Goal: Information Seeking & Learning: Compare options

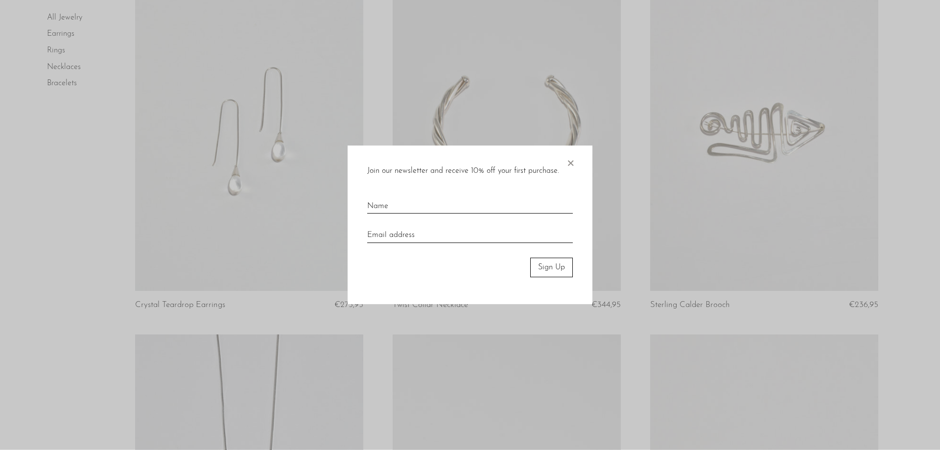
scroll to position [150, 0]
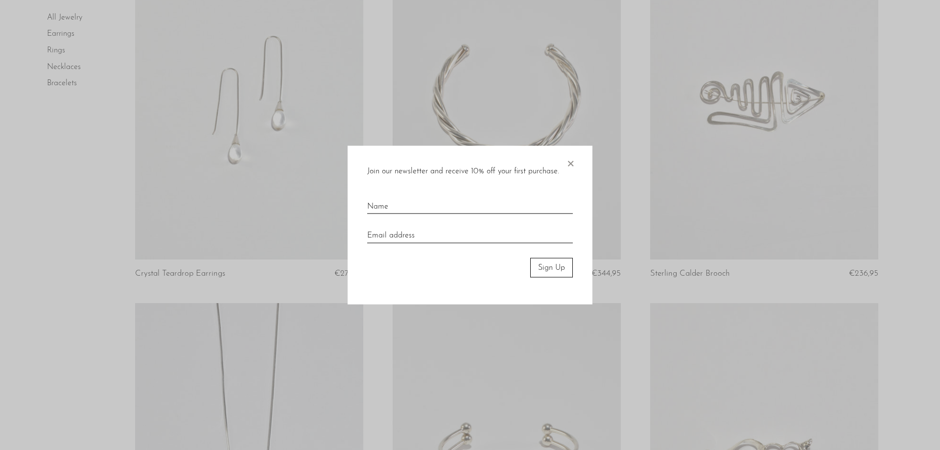
drag, startPoint x: 574, startPoint y: 164, endPoint x: 932, endPoint y: 158, distance: 358.1
click at [577, 164] on div "Join our newsletter and receive 10% off your first purchase. × Sign Up" at bounding box center [470, 224] width 245 height 159
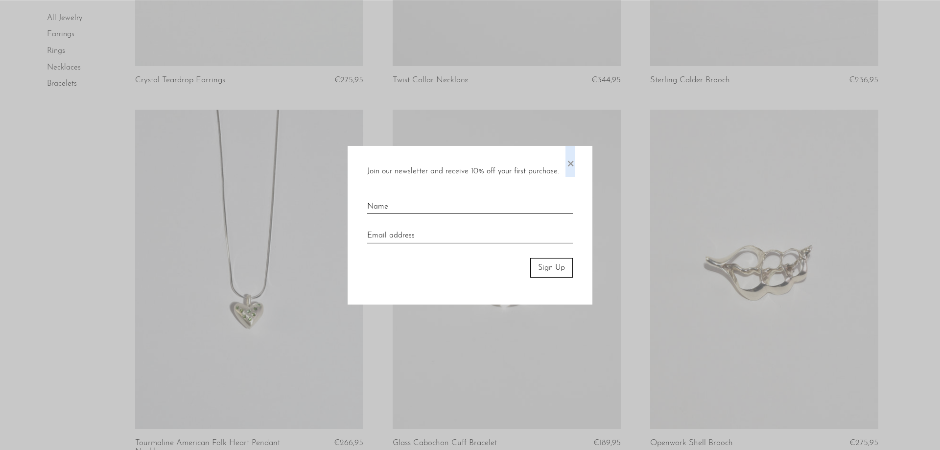
scroll to position [350, 0]
click at [572, 164] on span "×" at bounding box center [571, 160] width 10 height 31
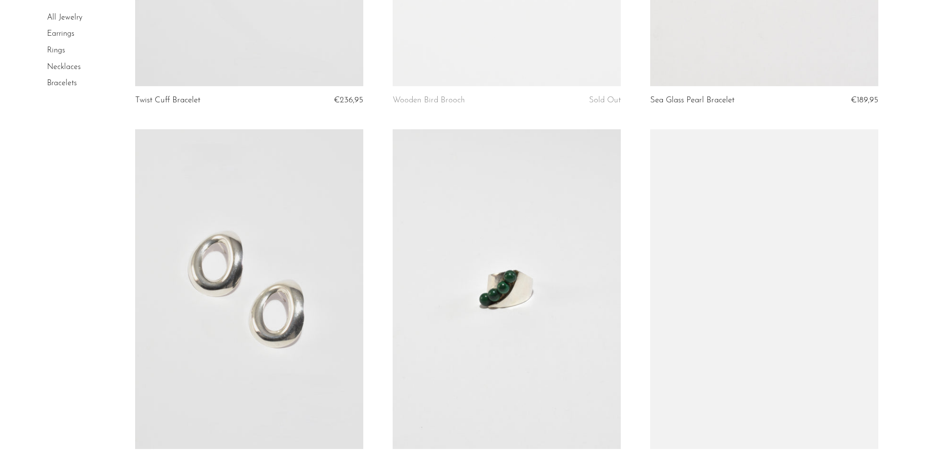
scroll to position [1517, 0]
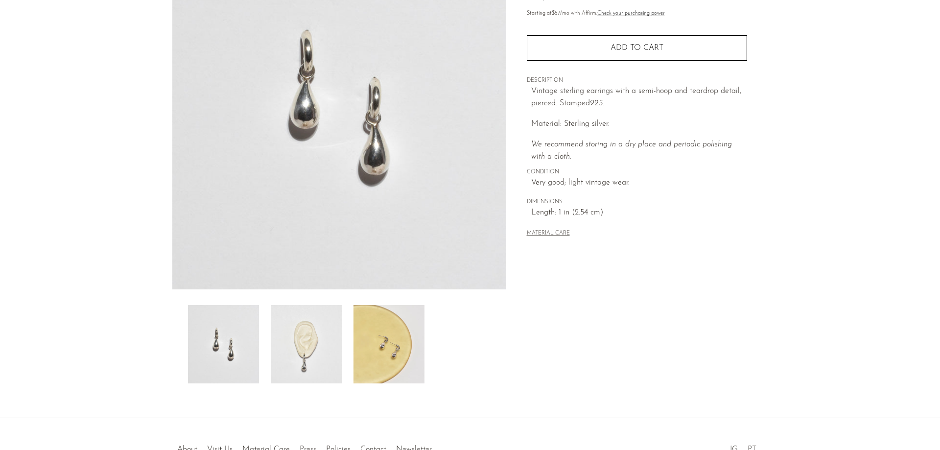
scroll to position [188, 0]
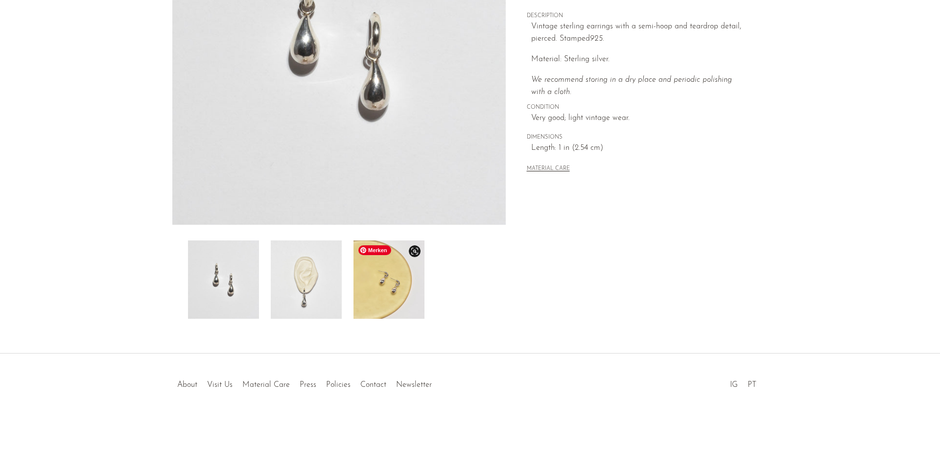
click at [384, 293] on img at bounding box center [389, 280] width 71 height 78
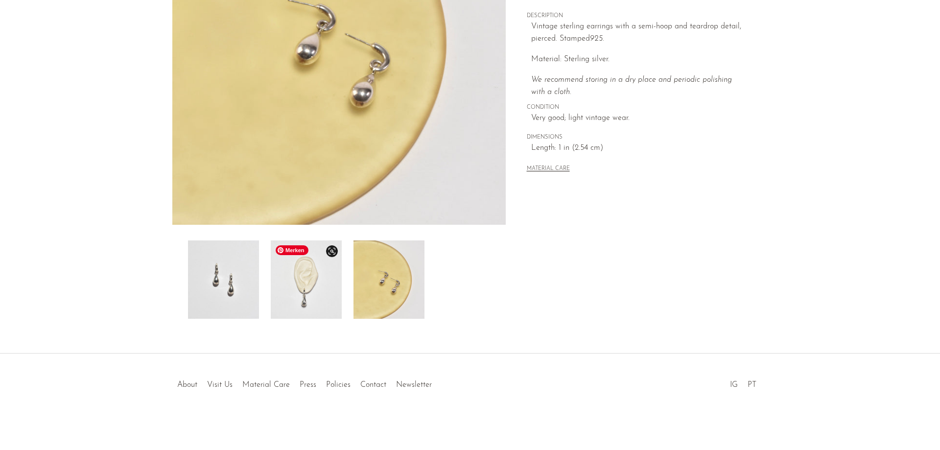
click at [311, 285] on img at bounding box center [306, 280] width 71 height 78
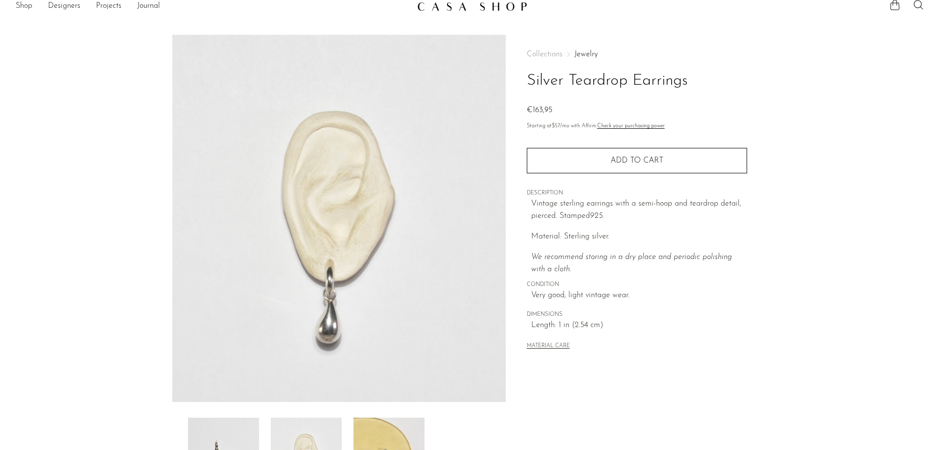
scroll to position [0, 0]
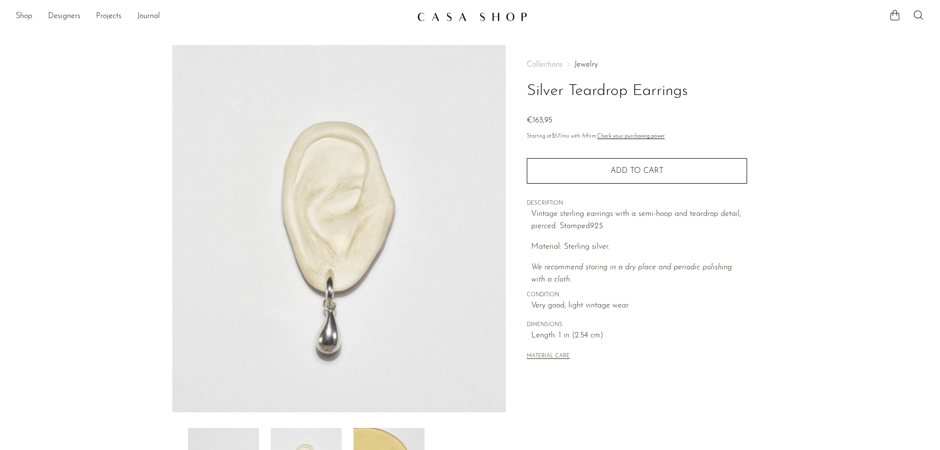
click at [462, 14] on img at bounding box center [472, 17] width 110 height 10
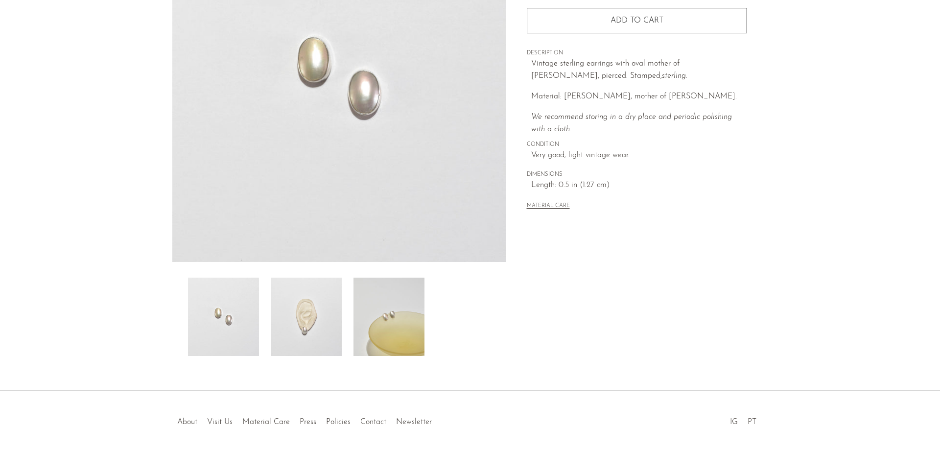
scroll to position [188, 0]
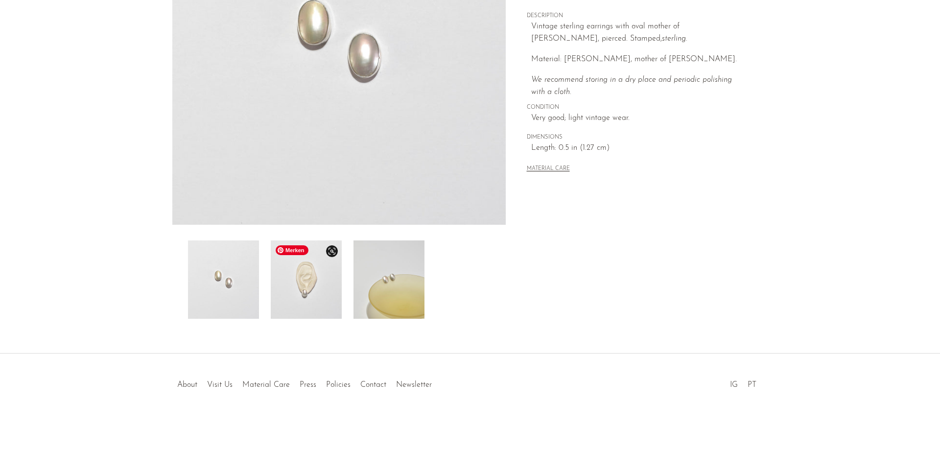
click at [321, 305] on img at bounding box center [306, 280] width 71 height 78
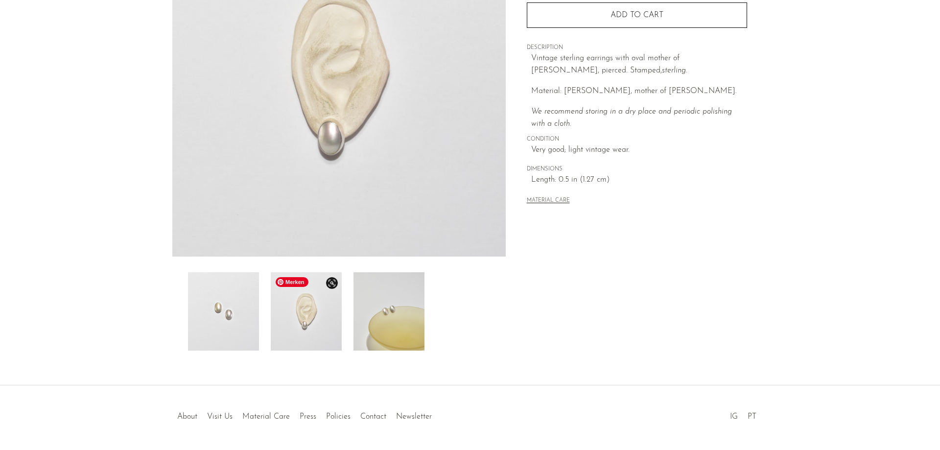
scroll to position [138, 0]
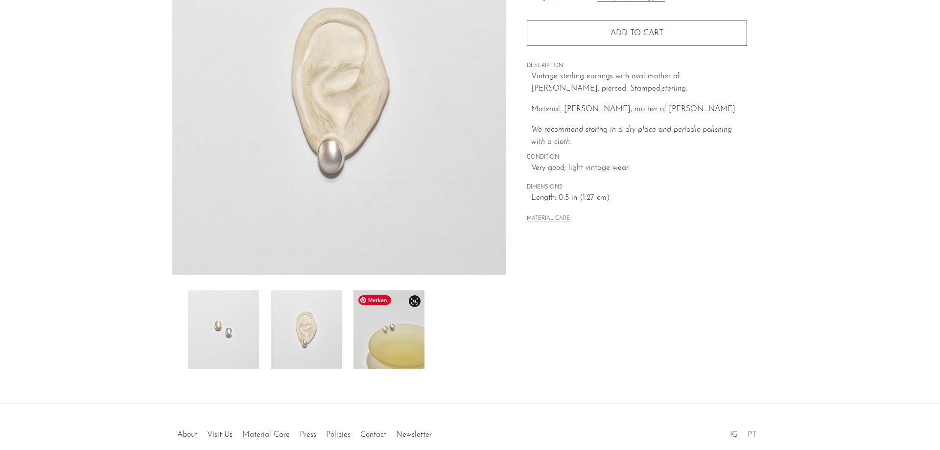
click at [402, 349] on img at bounding box center [389, 329] width 71 height 78
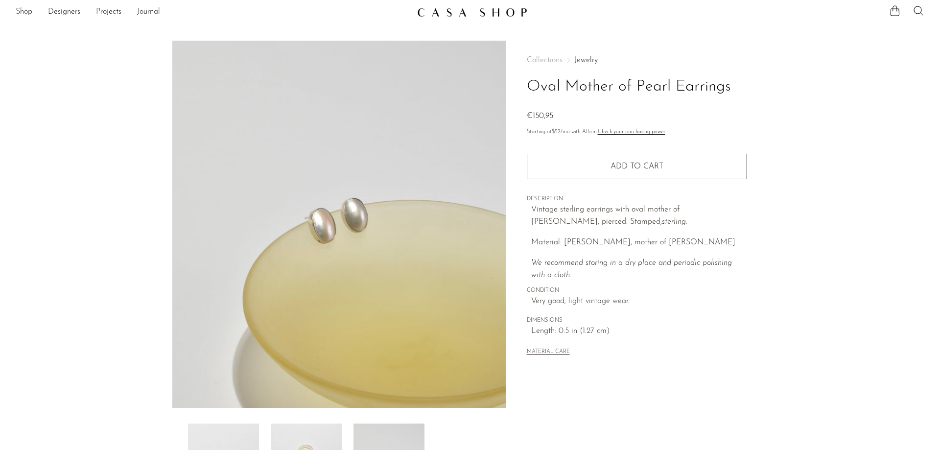
scroll to position [0, 0]
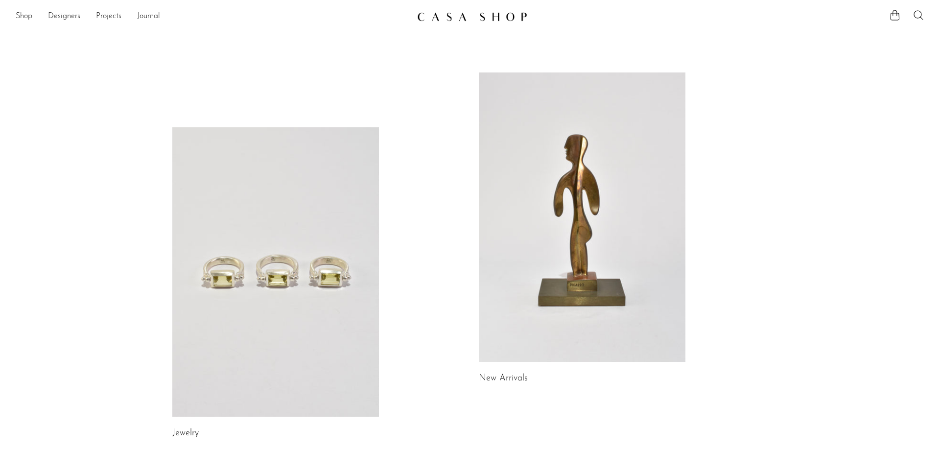
scroll to position [503, 0]
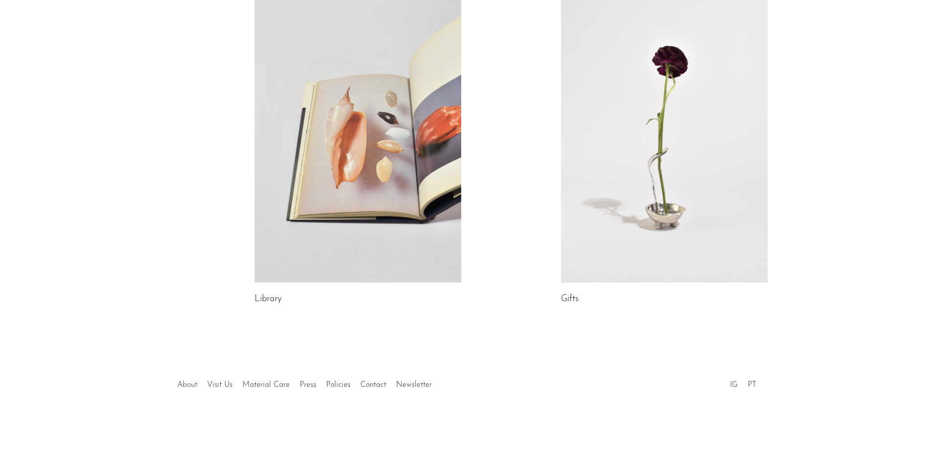
click at [187, 386] on link "About" at bounding box center [187, 385] width 20 height 8
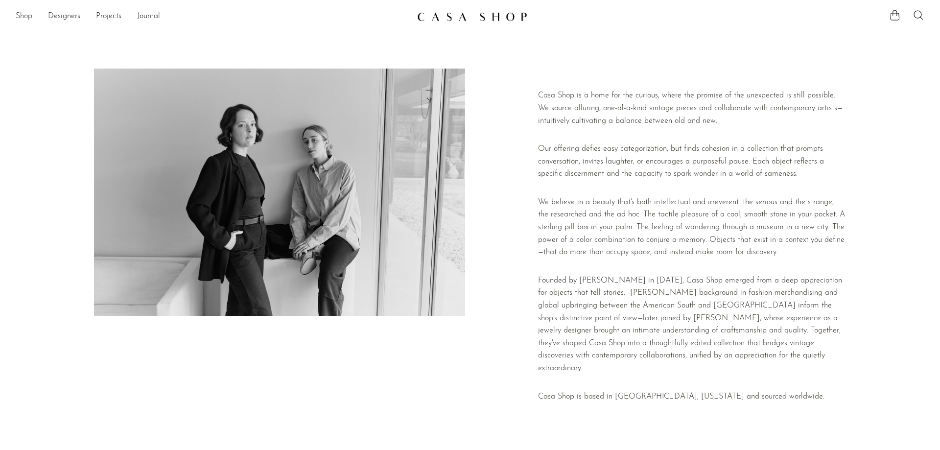
click at [22, 18] on link "Shop" at bounding box center [24, 16] width 17 height 13
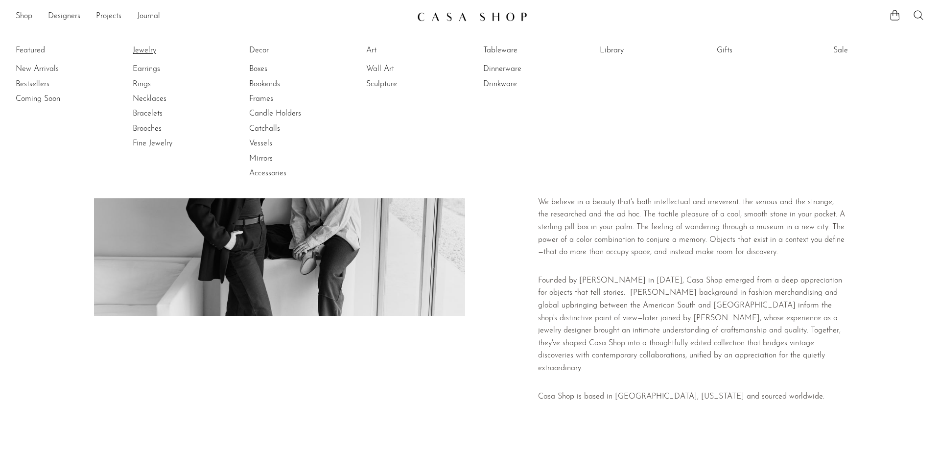
click at [149, 50] on link "Jewelry" at bounding box center [169, 50] width 73 height 11
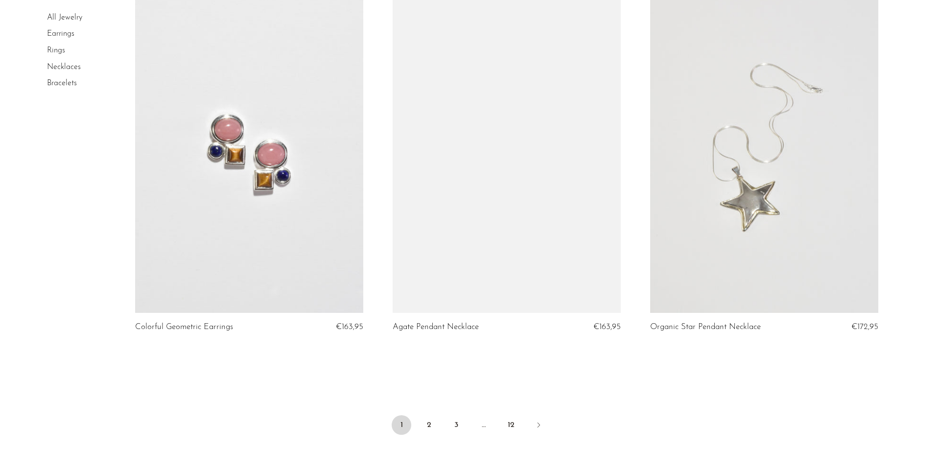
scroll to position [4147, 0]
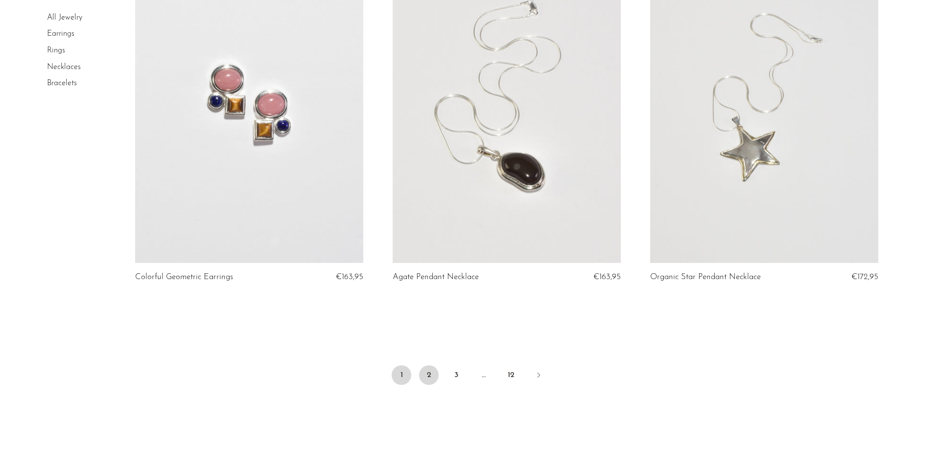
click at [432, 376] on link "2" at bounding box center [429, 375] width 20 height 20
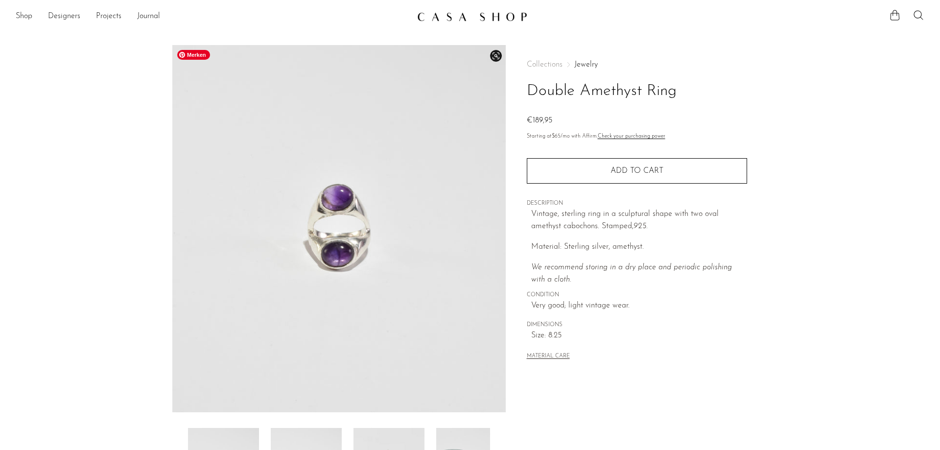
scroll to position [188, 0]
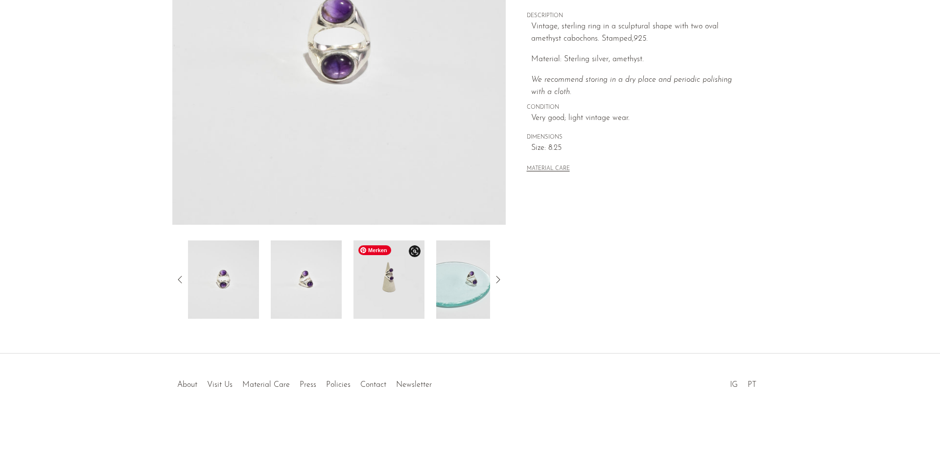
click at [392, 293] on img at bounding box center [389, 280] width 71 height 78
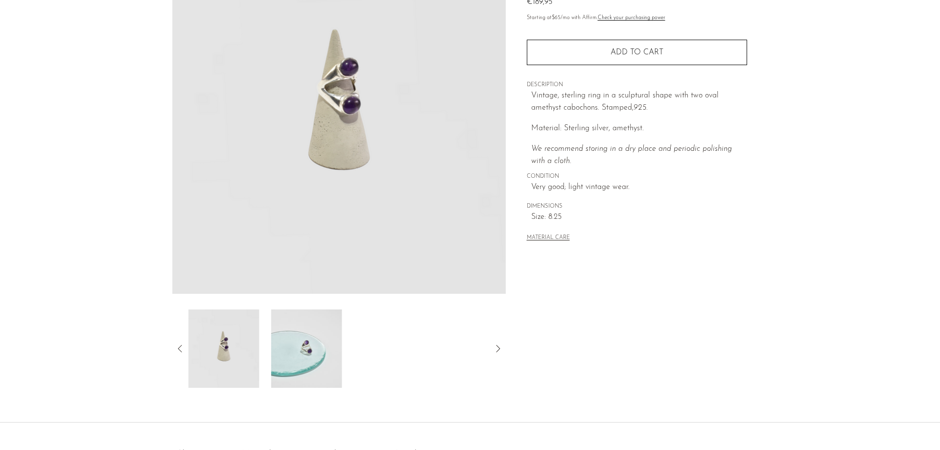
scroll to position [88, 0]
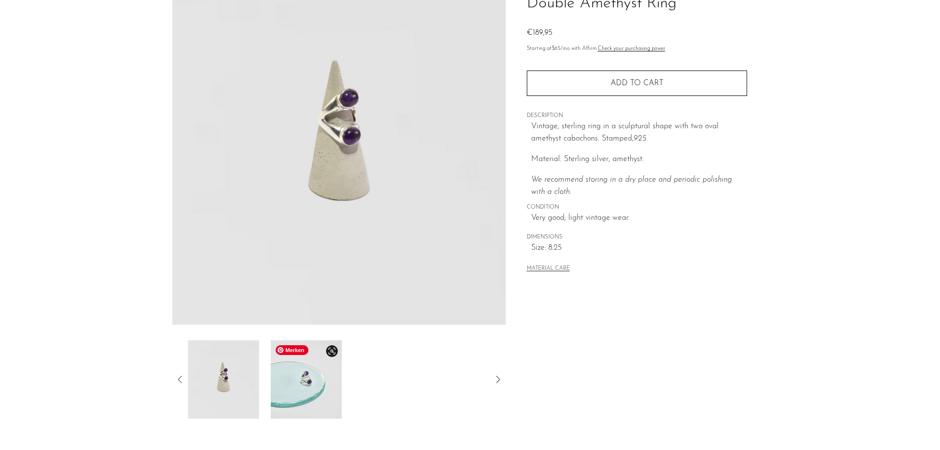
click at [311, 385] on img at bounding box center [306, 379] width 71 height 78
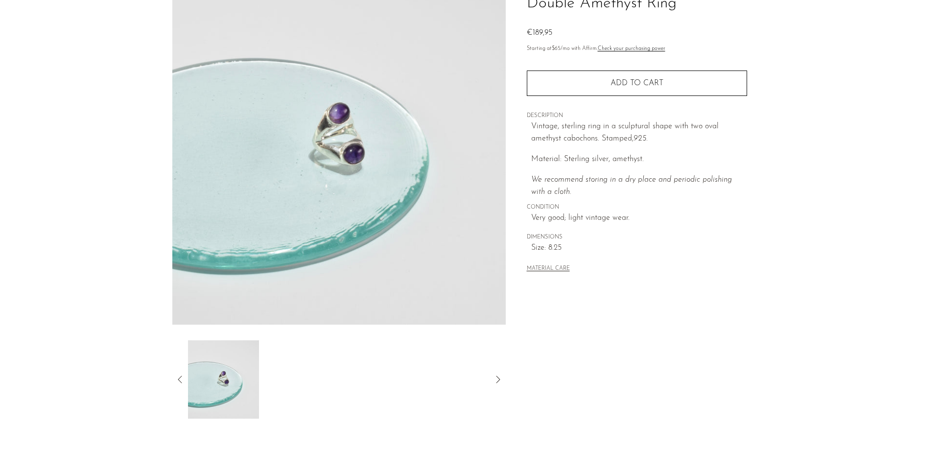
click at [182, 381] on icon at bounding box center [180, 380] width 12 height 12
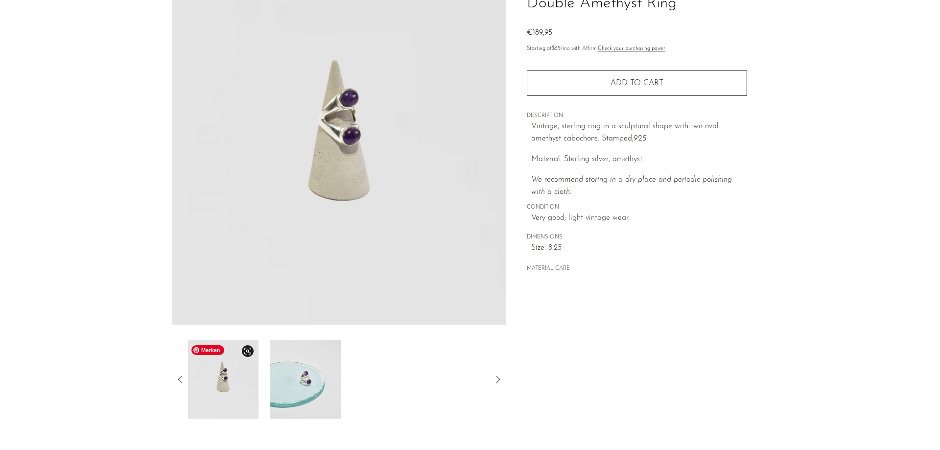
click at [227, 376] on img at bounding box center [223, 379] width 71 height 78
click at [180, 376] on icon at bounding box center [180, 380] width 12 height 12
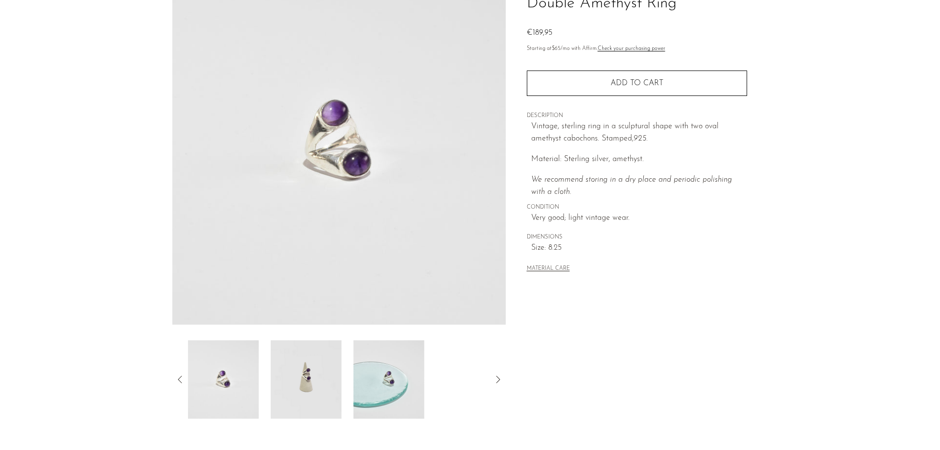
click at [180, 376] on icon at bounding box center [180, 380] width 12 height 12
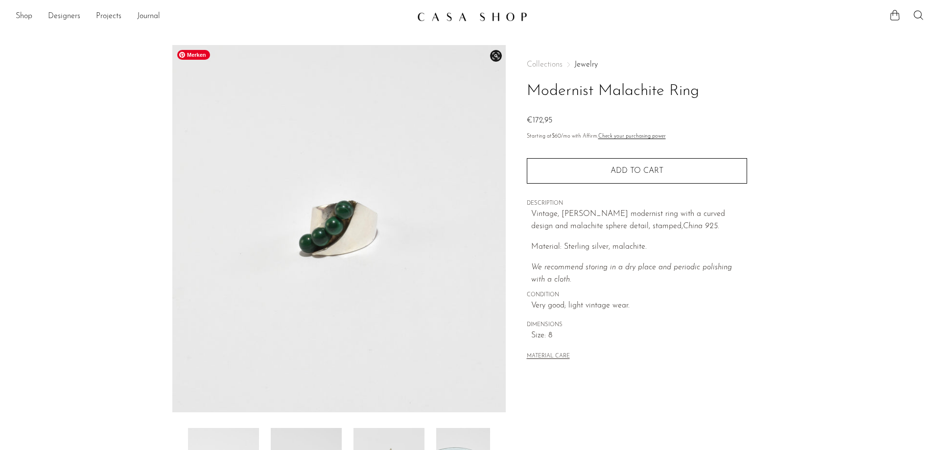
scroll to position [100, 0]
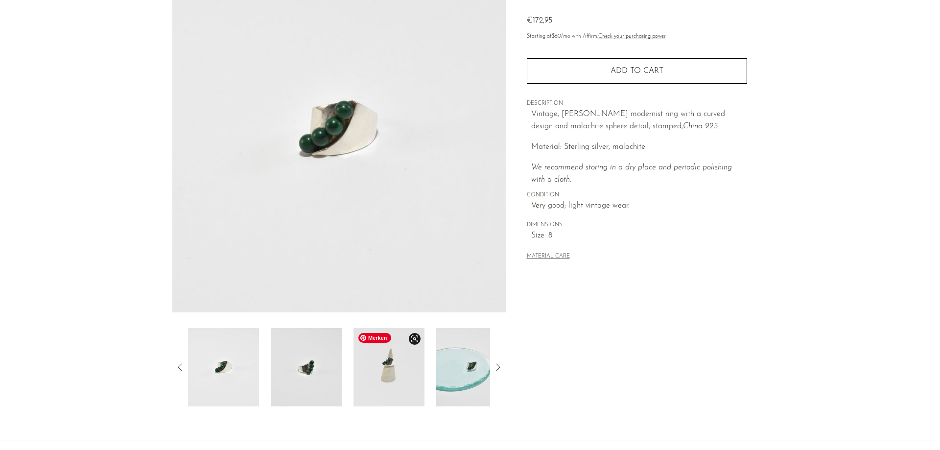
click at [412, 386] on img at bounding box center [389, 367] width 71 height 78
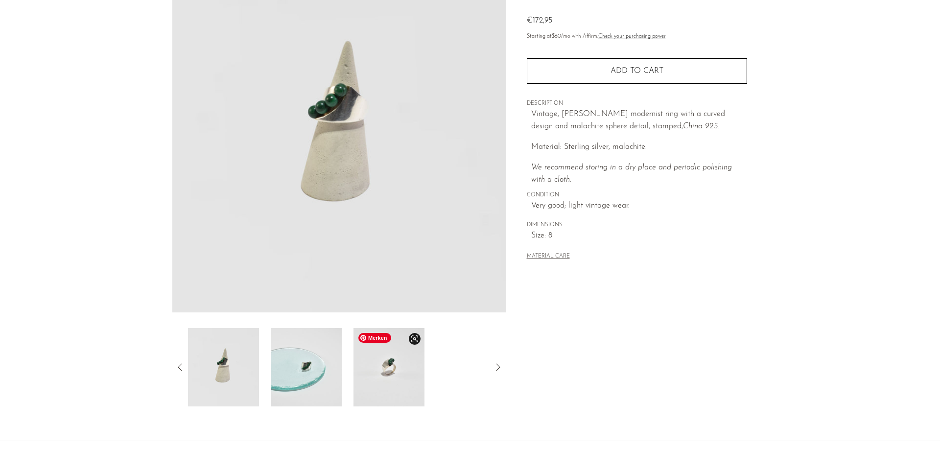
click at [397, 387] on img at bounding box center [389, 367] width 71 height 78
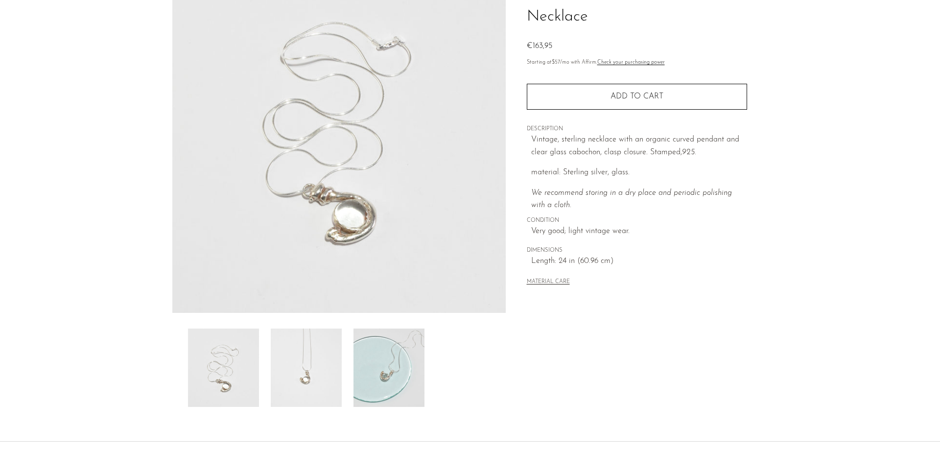
scroll to position [150, 0]
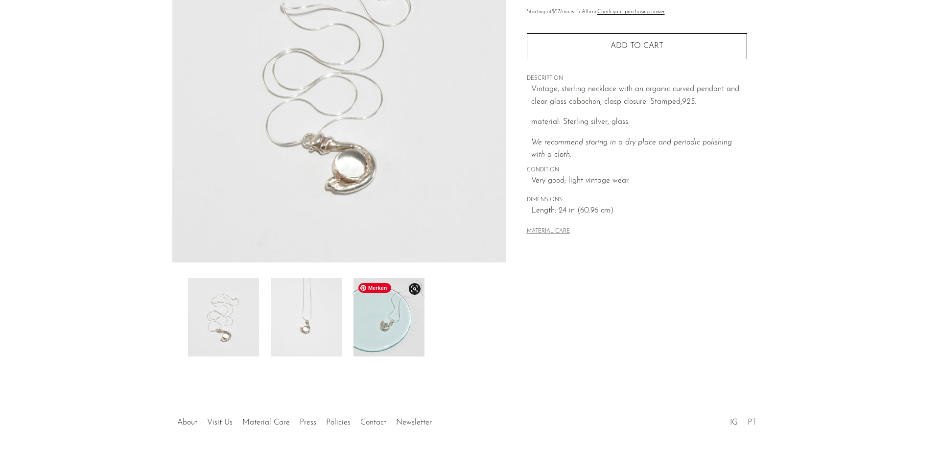
click at [389, 324] on img at bounding box center [389, 317] width 71 height 78
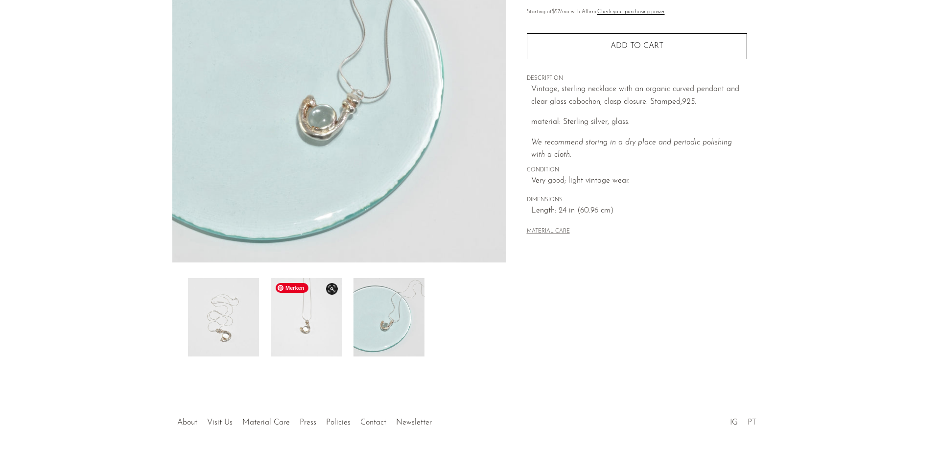
click at [289, 325] on img at bounding box center [306, 317] width 71 height 78
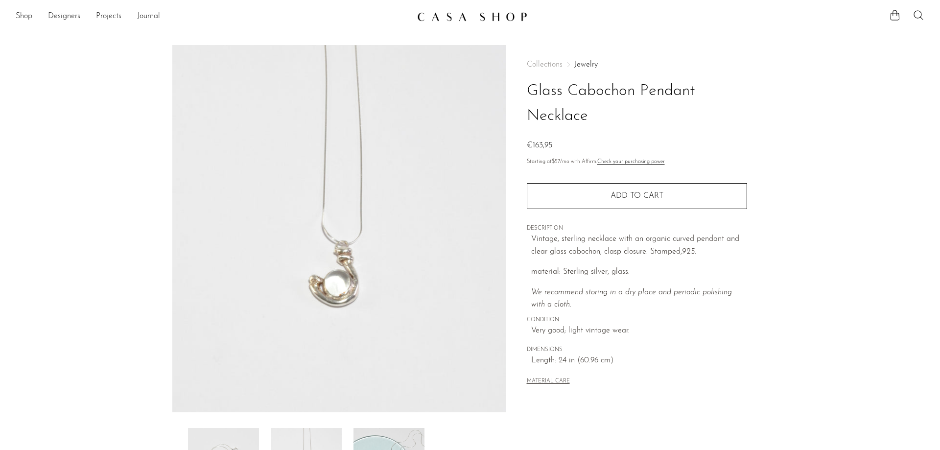
scroll to position [188, 0]
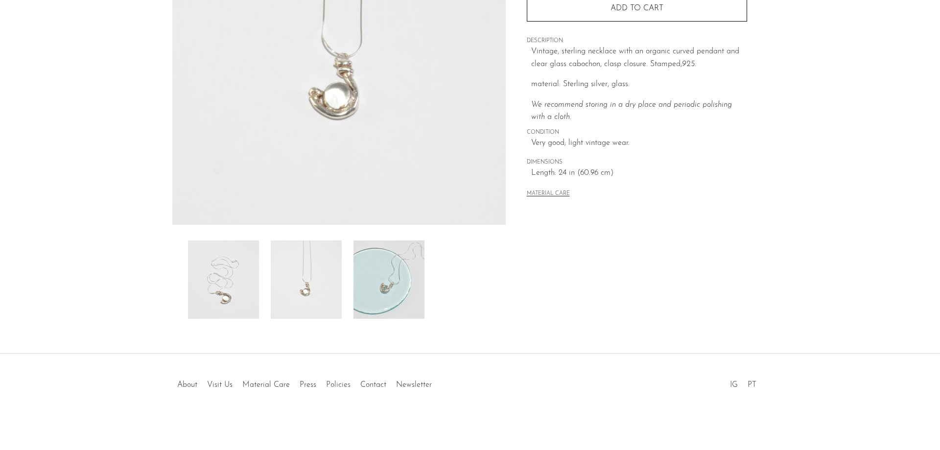
click at [335, 386] on link "Policies" at bounding box center [338, 385] width 24 height 8
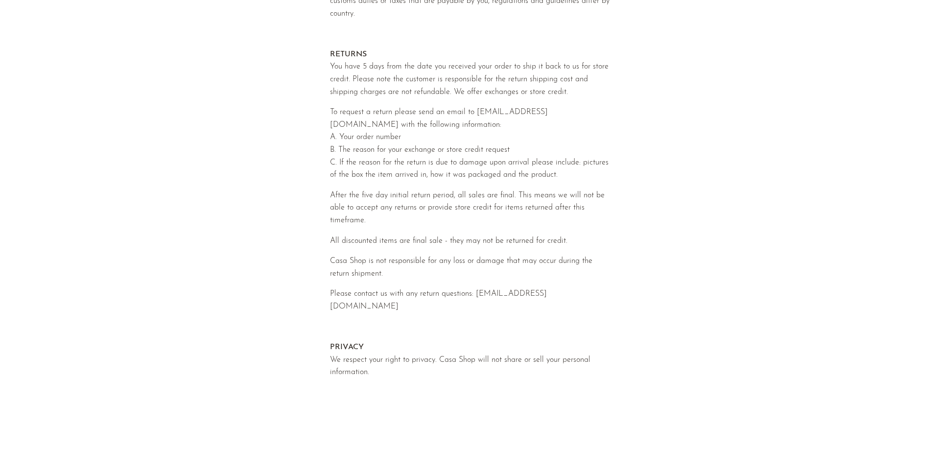
scroll to position [421, 0]
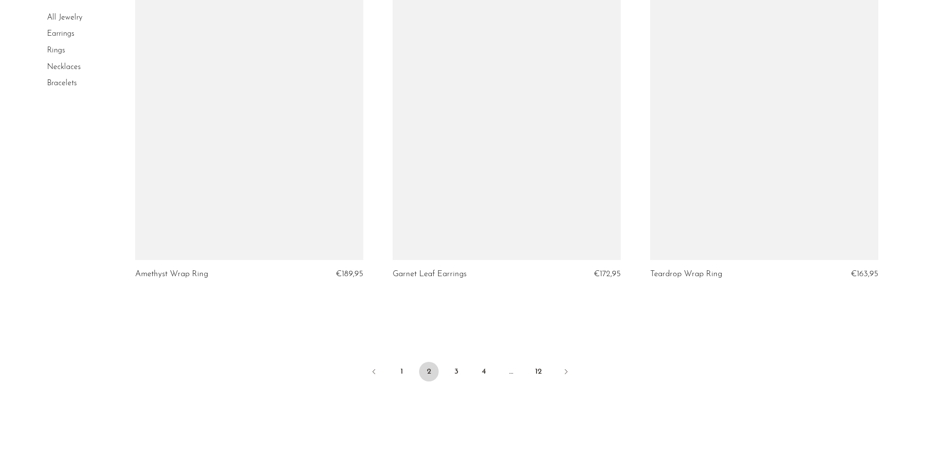
scroll to position [4174, 0]
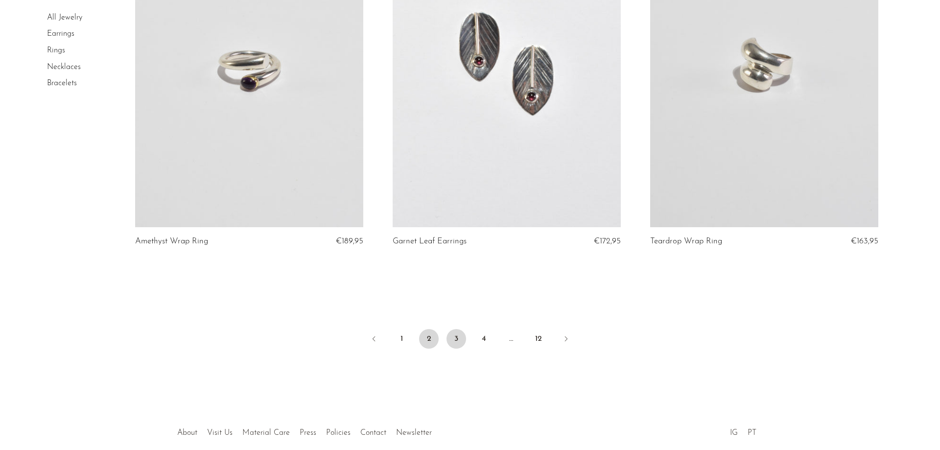
click at [456, 349] on link "3" at bounding box center [457, 339] width 20 height 20
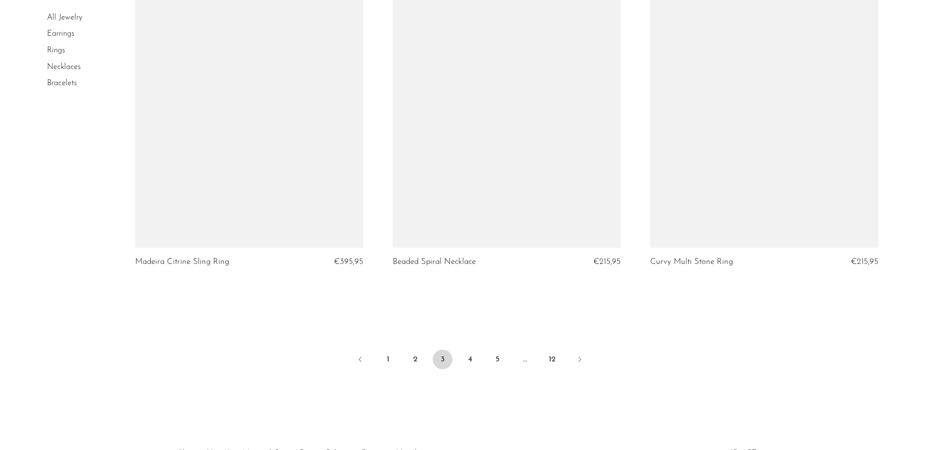
scroll to position [4169, 0]
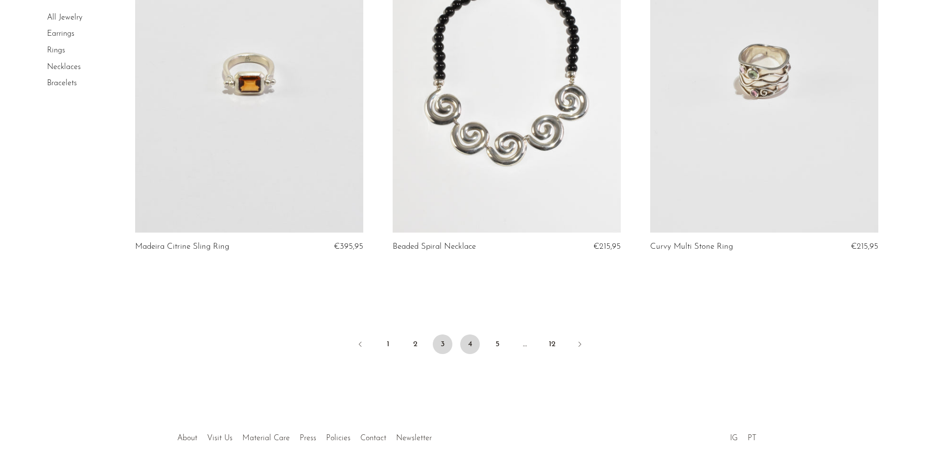
click at [469, 346] on link "4" at bounding box center [470, 345] width 20 height 20
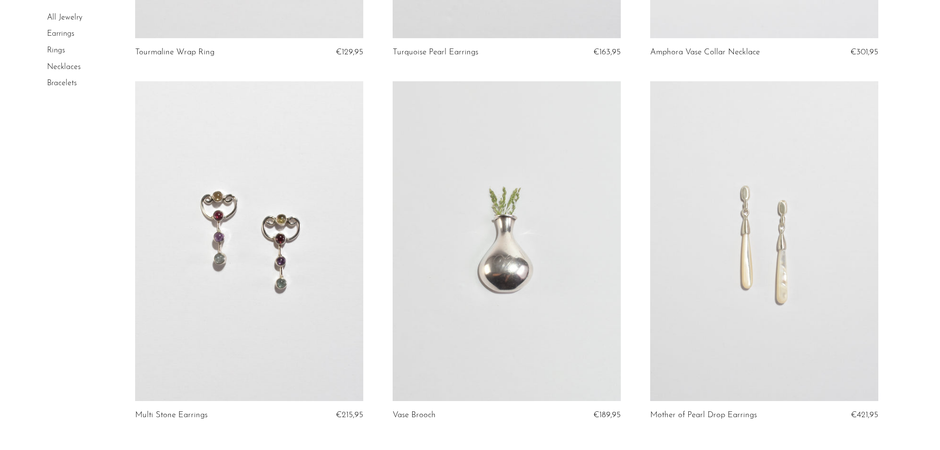
scroll to position [4036, 0]
